Goal: Task Accomplishment & Management: Use online tool/utility

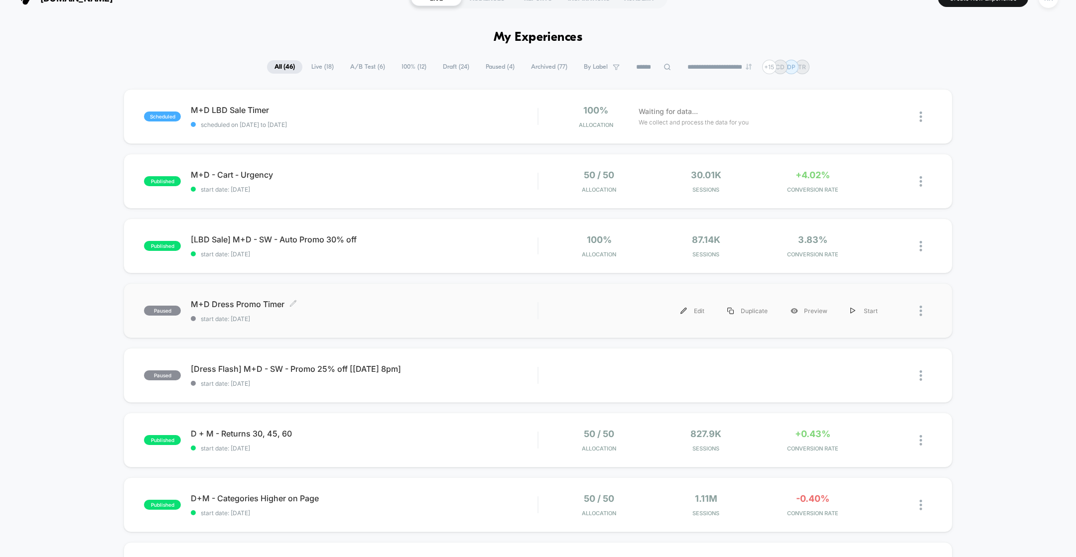
scroll to position [39, 0]
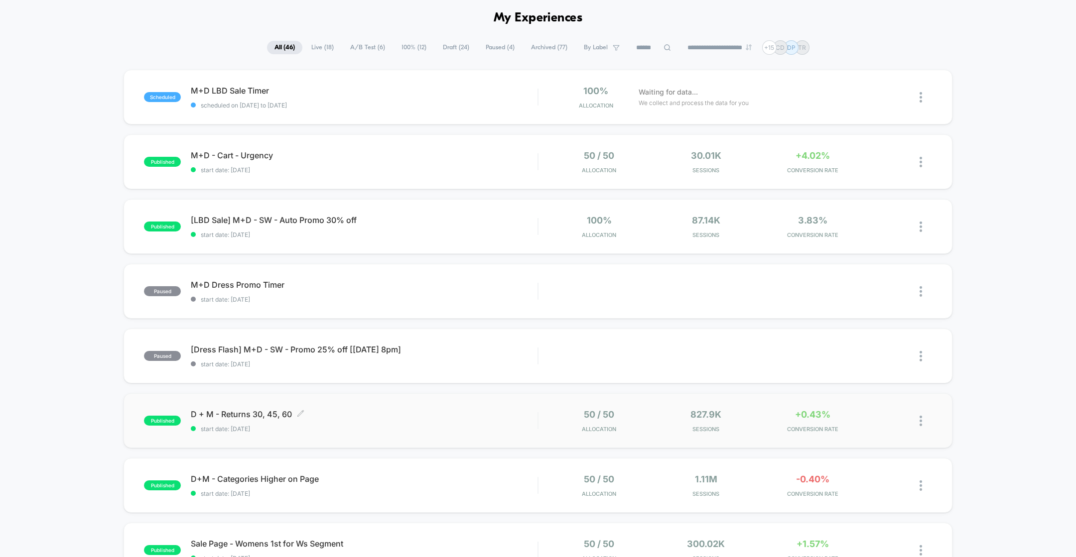
click at [399, 429] on span "start date: [DATE]" at bounding box center [364, 428] width 347 height 7
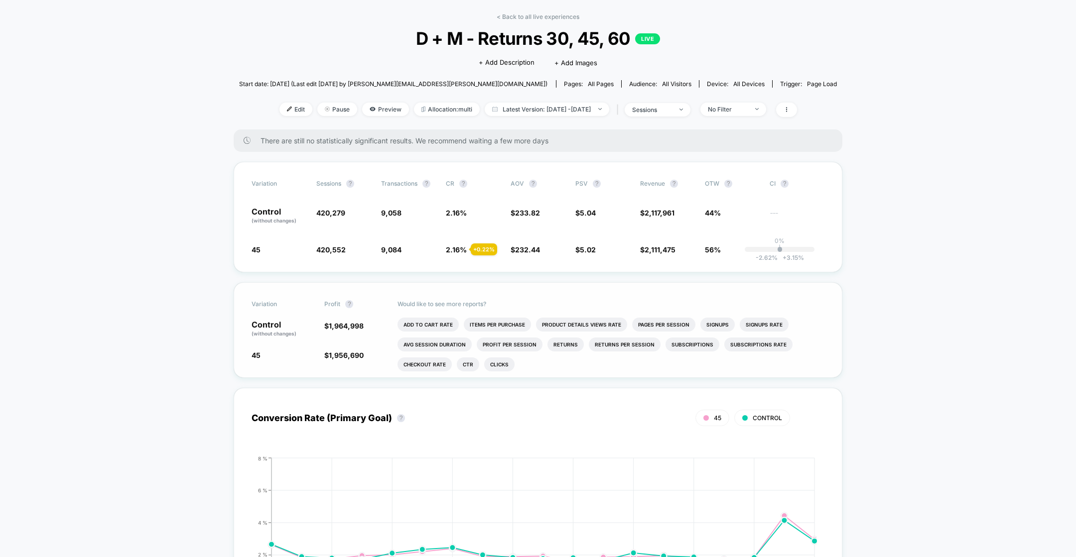
scroll to position [58, 0]
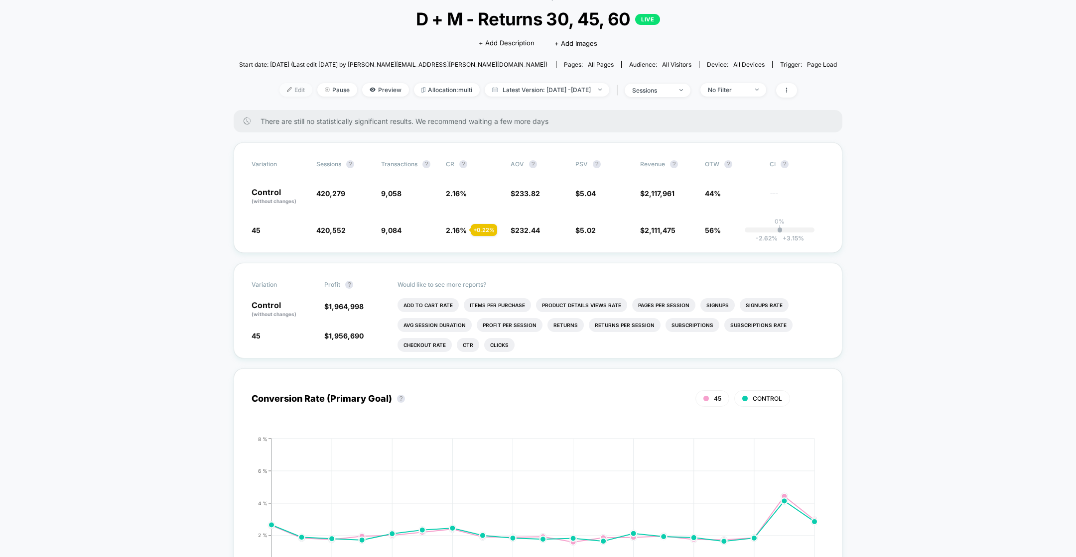
click at [279, 87] on span "Edit" at bounding box center [295, 89] width 33 height 13
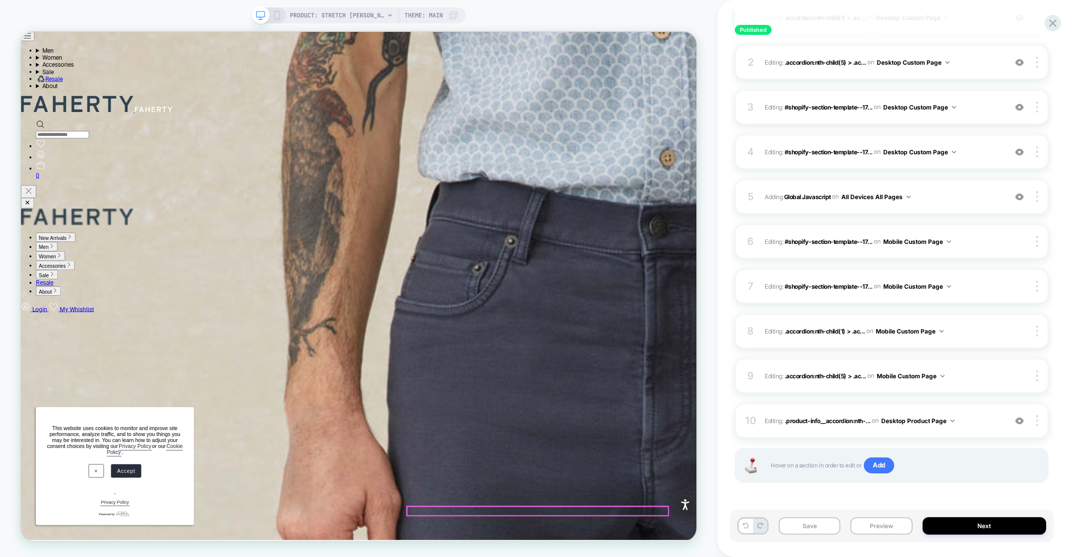
scroll to position [564, 0]
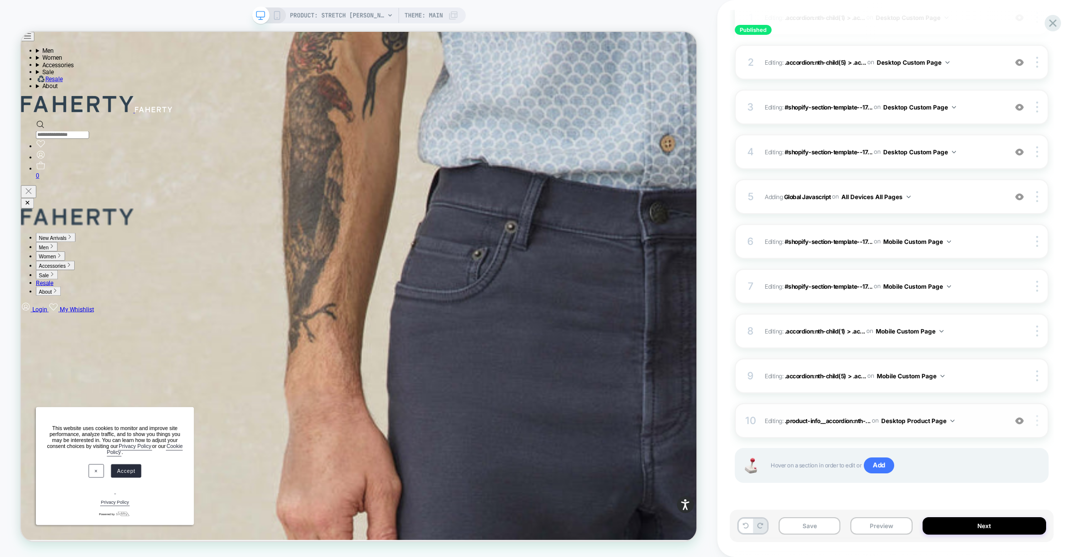
click at [1037, 423] on img at bounding box center [1037, 420] width 2 height 11
click at [879, 432] on div "10 Editing : .product-info__accordion:nth-... .product-info__accordion:nth-chil…" at bounding box center [892, 420] width 314 height 35
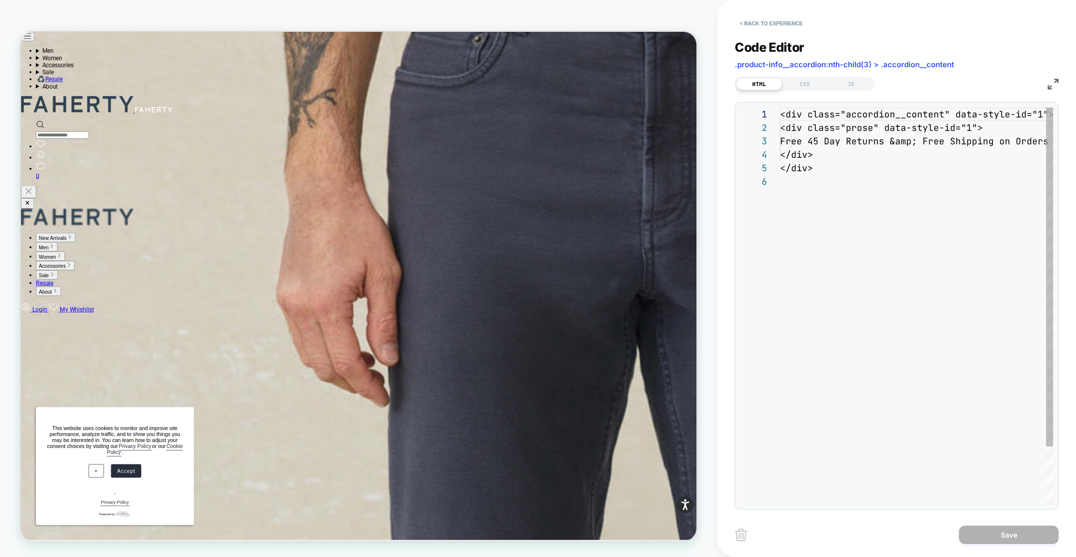
scroll to position [67, 0]
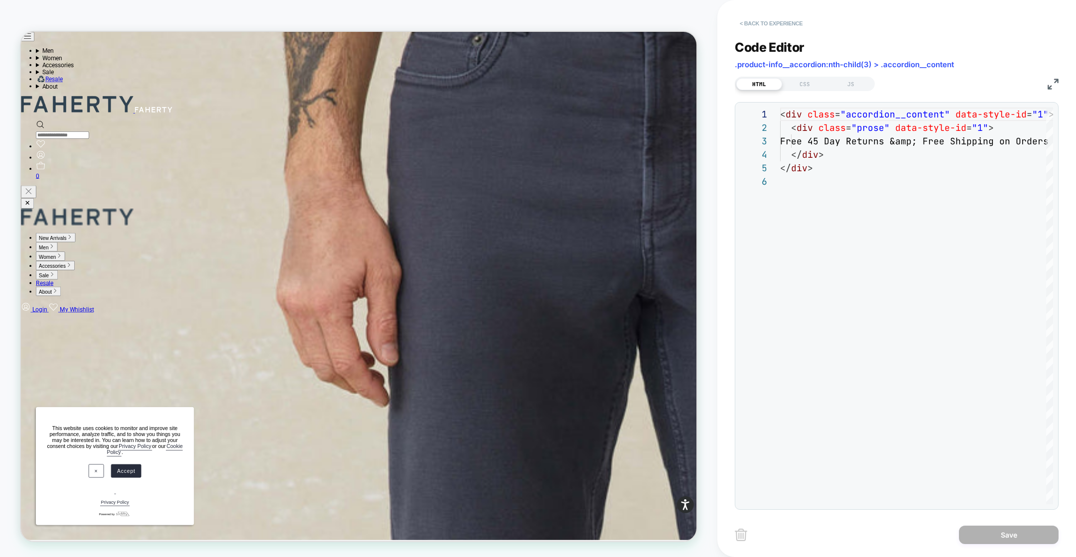
click at [760, 23] on button "< Back to experience" at bounding box center [771, 23] width 73 height 16
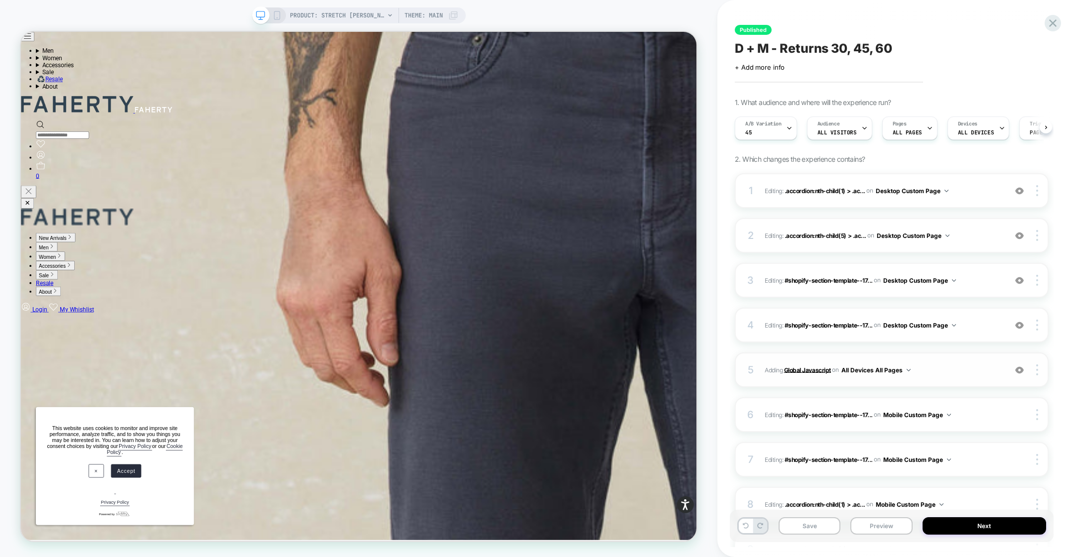
scroll to position [0, 0]
